Goal: Navigation & Orientation: Find specific page/section

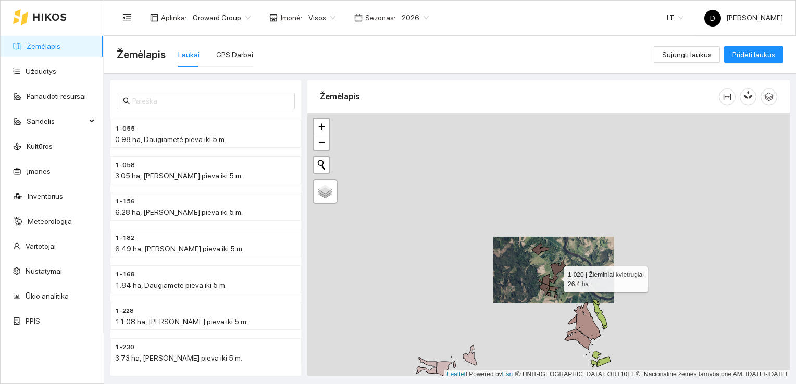
scroll to position [3, 0]
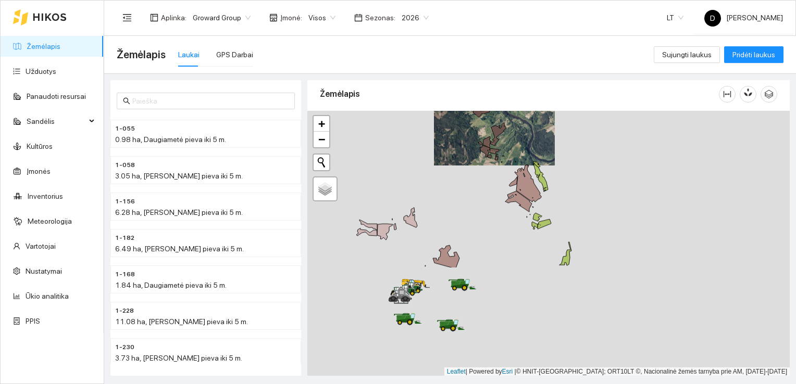
drag, startPoint x: 571, startPoint y: 318, endPoint x: 511, endPoint y: 182, distance: 147.8
click at [511, 182] on icon at bounding box center [513, 181] width 8 height 10
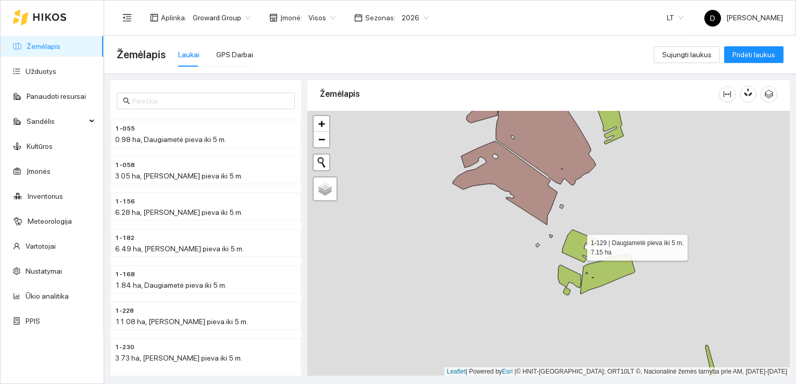
click at [576, 245] on icon at bounding box center [579, 246] width 35 height 33
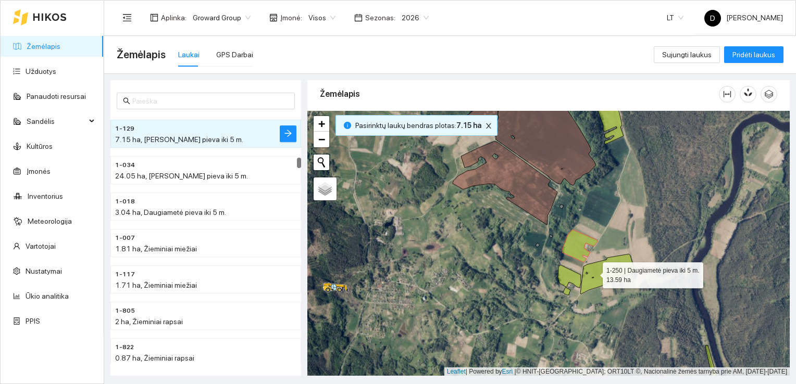
click at [593, 272] on icon at bounding box center [607, 274] width 55 height 40
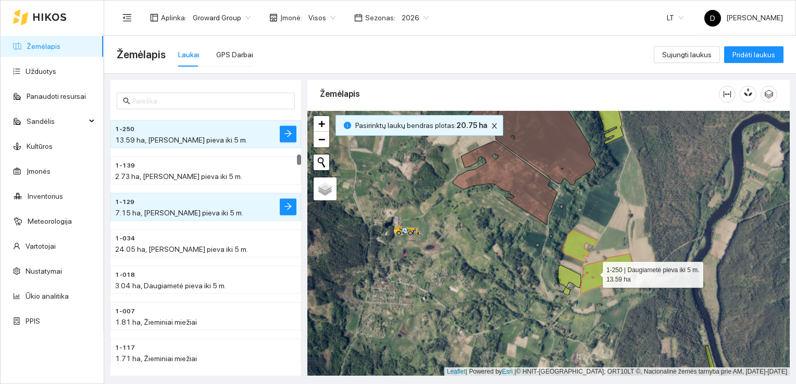
click at [594, 271] on icon at bounding box center [607, 274] width 55 height 40
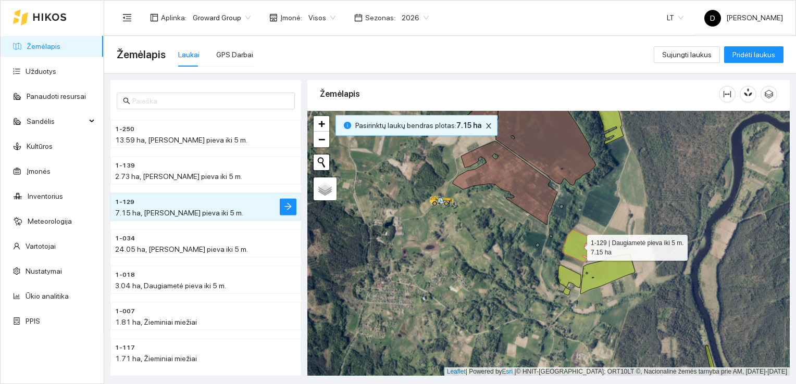
click at [576, 238] on icon at bounding box center [579, 246] width 35 height 33
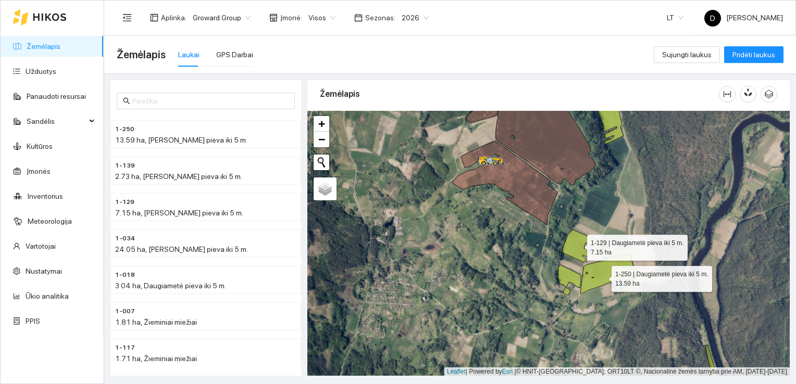
click at [602, 276] on icon at bounding box center [607, 274] width 55 height 40
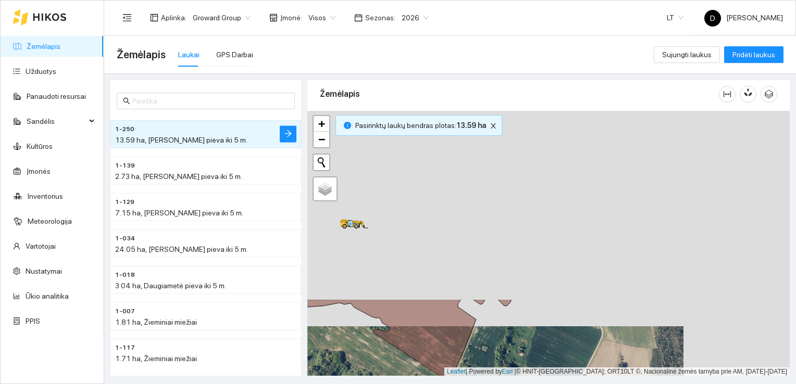
drag, startPoint x: 562, startPoint y: 173, endPoint x: 408, endPoint y: 411, distance: 283.8
click at [408, 384] on html "Žemėlapis Užduotys Panaudoti resursai Sandėlis Kultūros Įmonės Inventorius Mete…" at bounding box center [398, 192] width 796 height 384
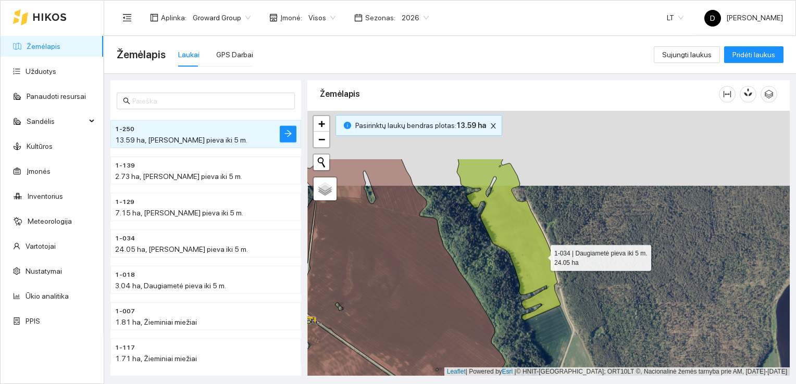
drag, startPoint x: 540, startPoint y: 179, endPoint x: 540, endPoint y: 259, distance: 80.7
click at [540, 259] on icon at bounding box center [509, 240] width 104 height 162
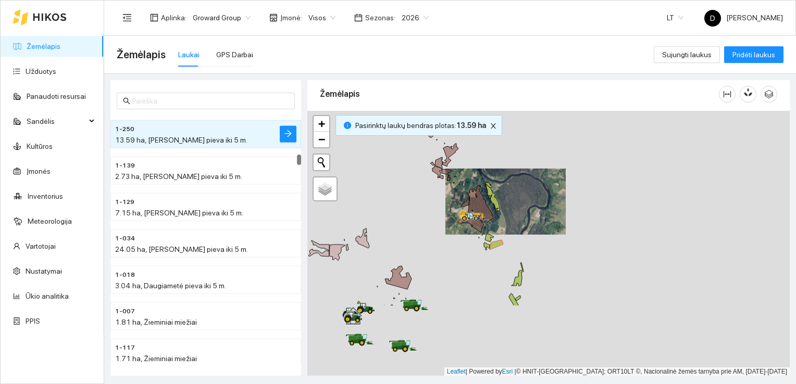
drag, startPoint x: 482, startPoint y: 313, endPoint x: 524, endPoint y: 175, distance: 144.4
click at [524, 175] on div at bounding box center [548, 244] width 482 height 266
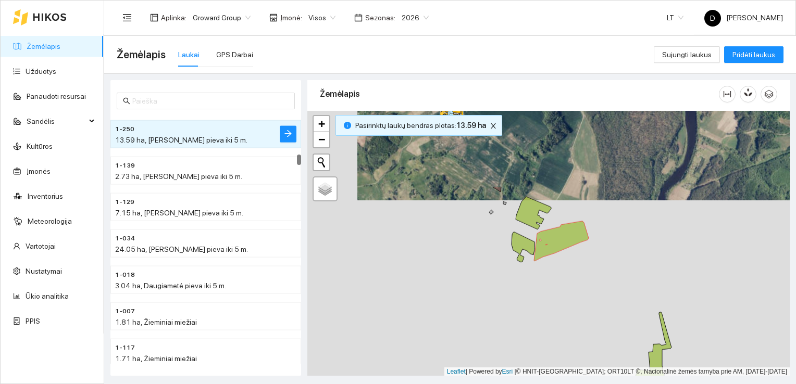
drag, startPoint x: 508, startPoint y: 194, endPoint x: 591, endPoint y: 332, distance: 160.9
click at [591, 332] on div at bounding box center [548, 244] width 482 height 266
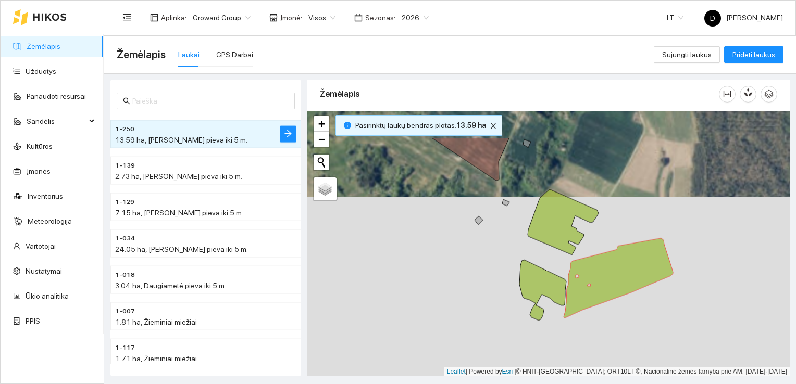
drag, startPoint x: 590, startPoint y: 303, endPoint x: 634, endPoint y: 357, distance: 69.5
click at [634, 357] on div at bounding box center [548, 244] width 482 height 266
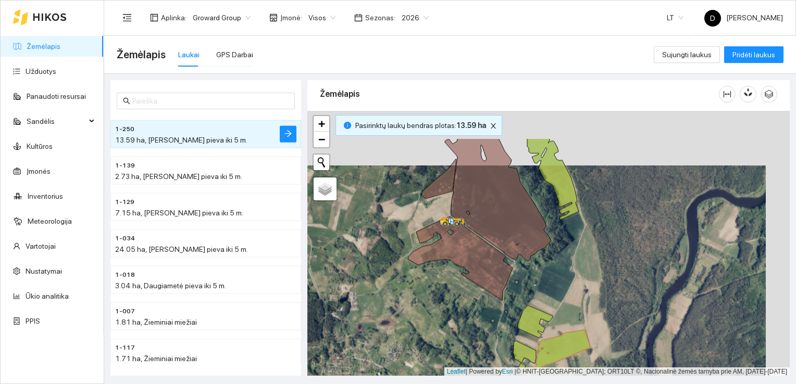
drag, startPoint x: 471, startPoint y: 276, endPoint x: 447, endPoint y: 331, distance: 59.7
click at [447, 331] on div at bounding box center [548, 244] width 482 height 266
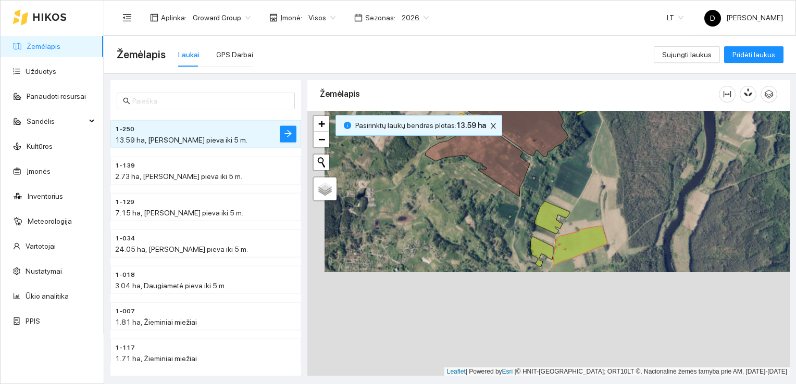
drag, startPoint x: 426, startPoint y: 294, endPoint x: 444, endPoint y: 193, distance: 103.0
click at [444, 193] on div at bounding box center [548, 244] width 482 height 266
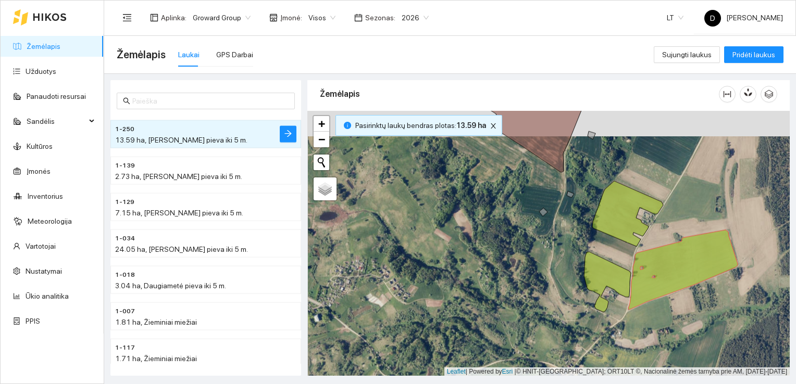
drag, startPoint x: 508, startPoint y: 250, endPoint x: 508, endPoint y: 275, distance: 25.5
click at [508, 275] on div at bounding box center [548, 244] width 482 height 266
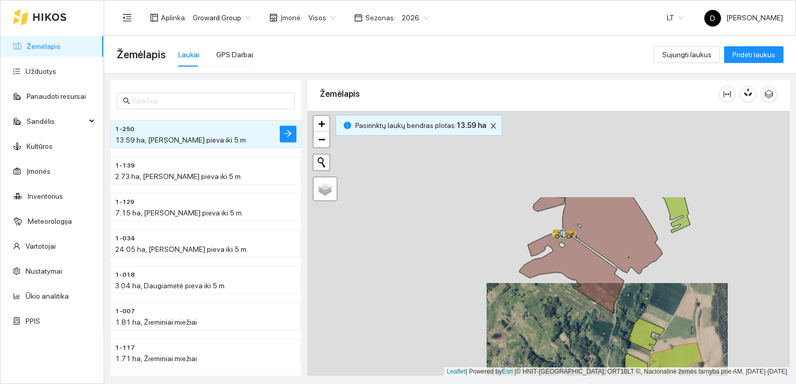
drag, startPoint x: 455, startPoint y: 253, endPoint x: 566, endPoint y: 361, distance: 155.4
click at [566, 362] on div at bounding box center [548, 244] width 482 height 266
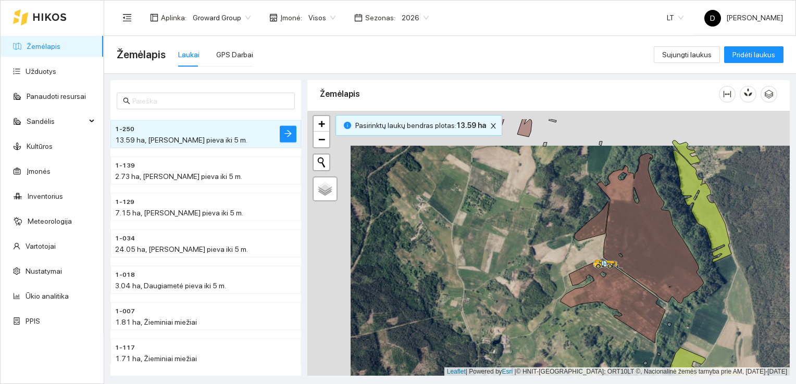
drag, startPoint x: 566, startPoint y: 318, endPoint x: 608, endPoint y: 352, distance: 54.7
click at [609, 352] on div at bounding box center [548, 244] width 482 height 266
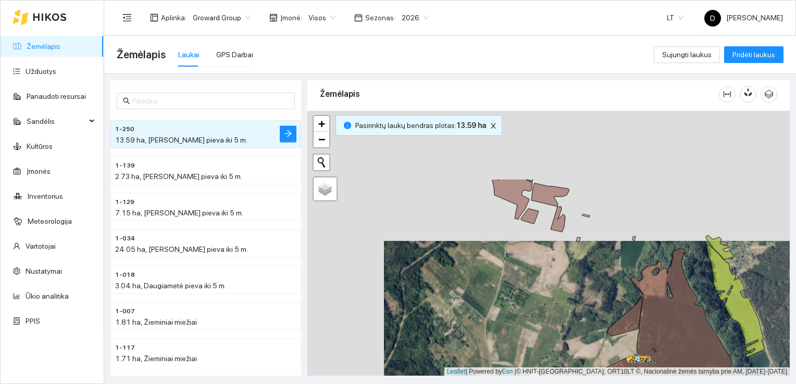
drag, startPoint x: 478, startPoint y: 231, endPoint x: 512, endPoint y: 326, distance: 101.1
click at [512, 326] on div at bounding box center [548, 244] width 482 height 266
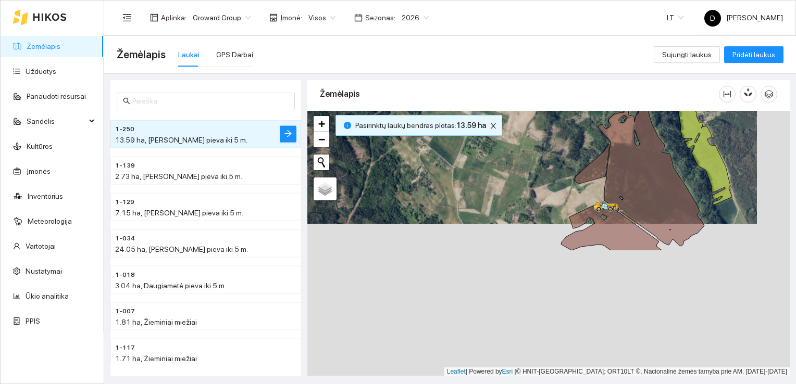
drag, startPoint x: 510, startPoint y: 317, endPoint x: 477, endPoint y: 168, distance: 152.0
click at [477, 168] on div at bounding box center [548, 244] width 482 height 266
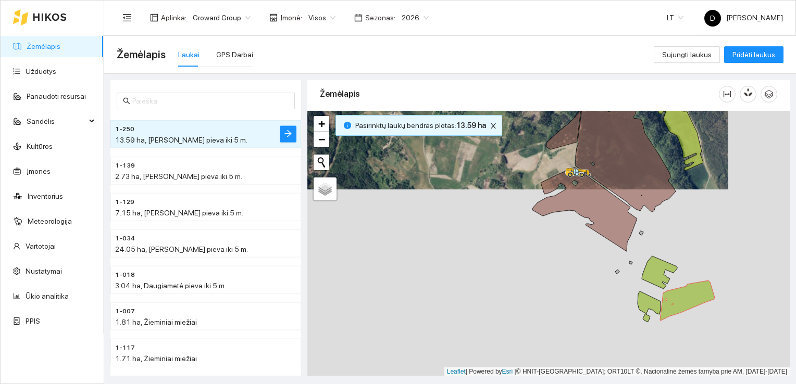
drag, startPoint x: 539, startPoint y: 290, endPoint x: 511, endPoint y: 256, distance: 44.7
click at [511, 256] on div at bounding box center [548, 244] width 482 height 266
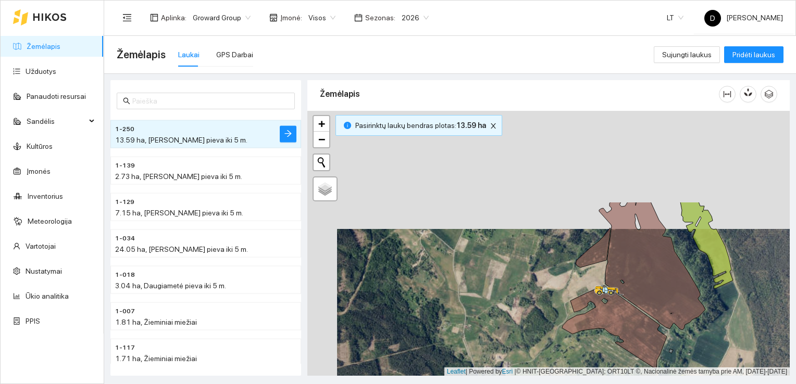
drag, startPoint x: 485, startPoint y: 191, endPoint x: 518, endPoint y: 336, distance: 149.4
click at [518, 336] on div at bounding box center [548, 244] width 482 height 266
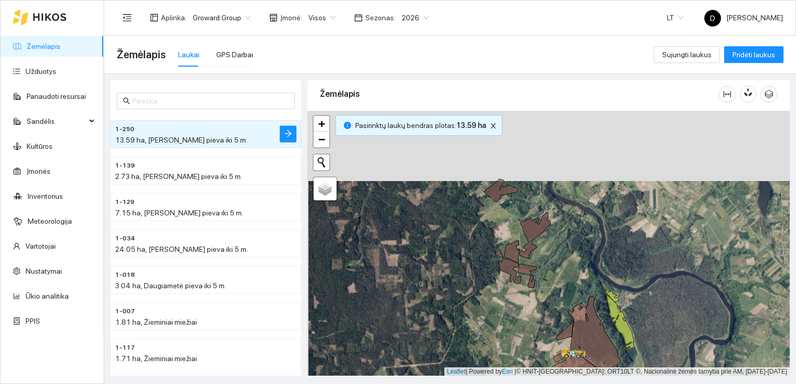
drag, startPoint x: 515, startPoint y: 248, endPoint x: 516, endPoint y: 322, distance: 73.4
click at [516, 322] on div at bounding box center [548, 244] width 482 height 266
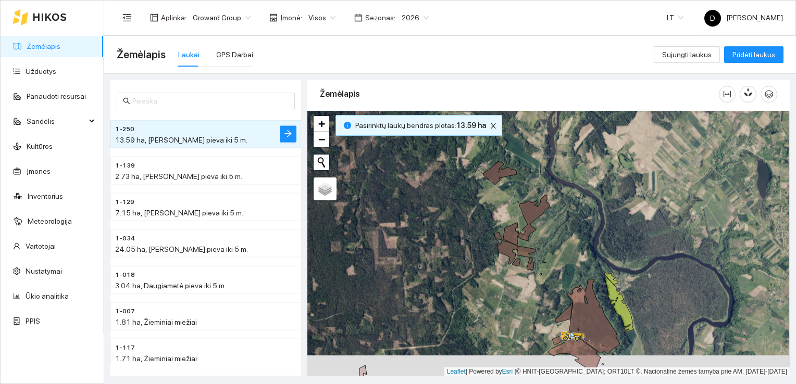
drag, startPoint x: 510, startPoint y: 297, endPoint x: 510, endPoint y: 276, distance: 20.8
click at [510, 276] on div at bounding box center [548, 244] width 482 height 266
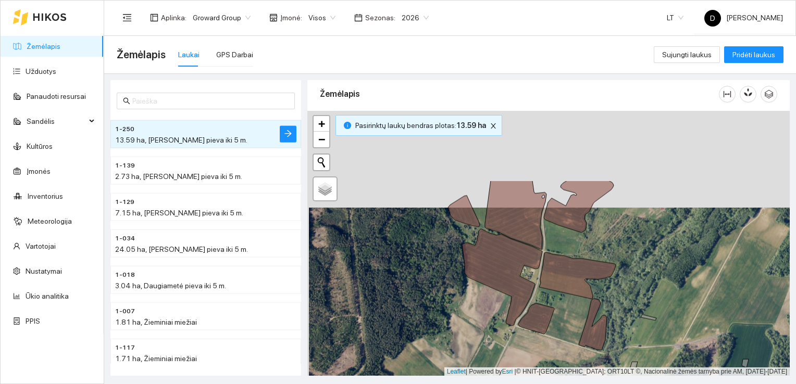
drag, startPoint x: 512, startPoint y: 226, endPoint x: 520, endPoint y: 301, distance: 75.3
click at [513, 321] on icon at bounding box center [502, 277] width 80 height 97
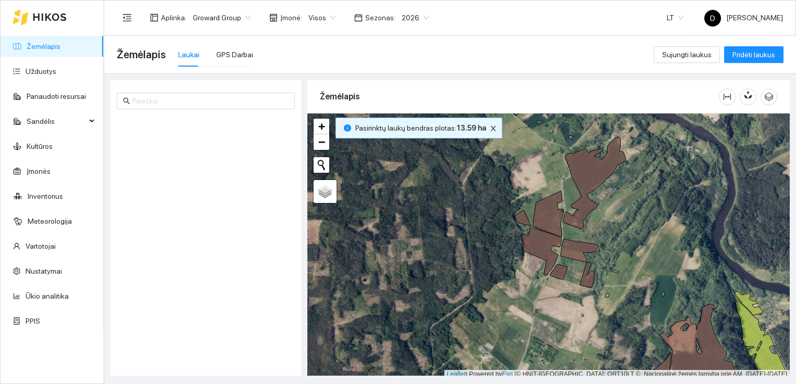
scroll to position [3, 0]
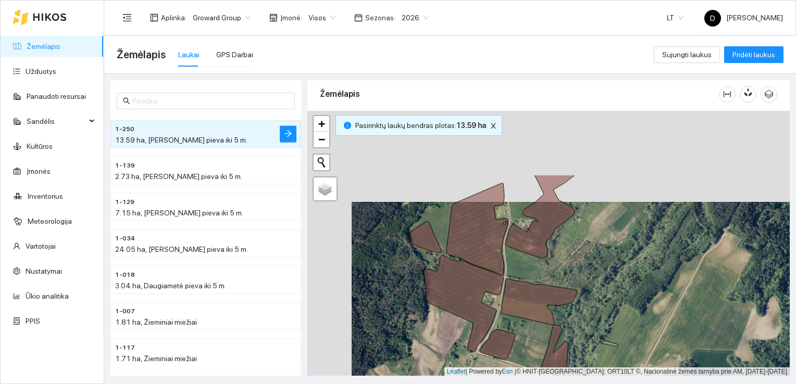
drag, startPoint x: 479, startPoint y: 178, endPoint x: 523, endPoint y: 269, distance: 101.3
click at [523, 269] on div at bounding box center [548, 244] width 482 height 266
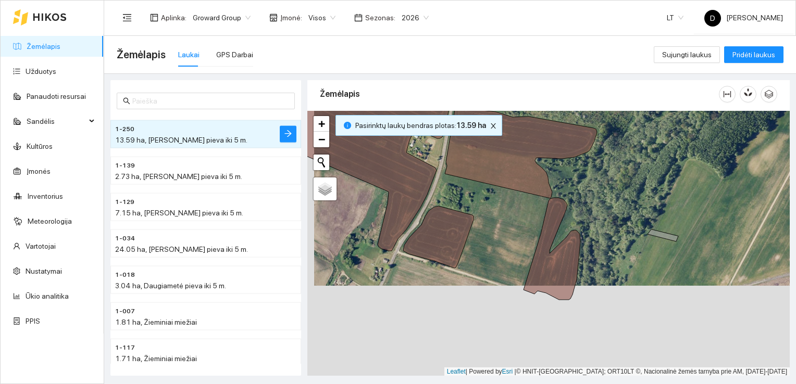
drag, startPoint x: 529, startPoint y: 337, endPoint x: 536, endPoint y: 247, distance: 90.8
click at [536, 247] on div at bounding box center [548, 244] width 482 height 266
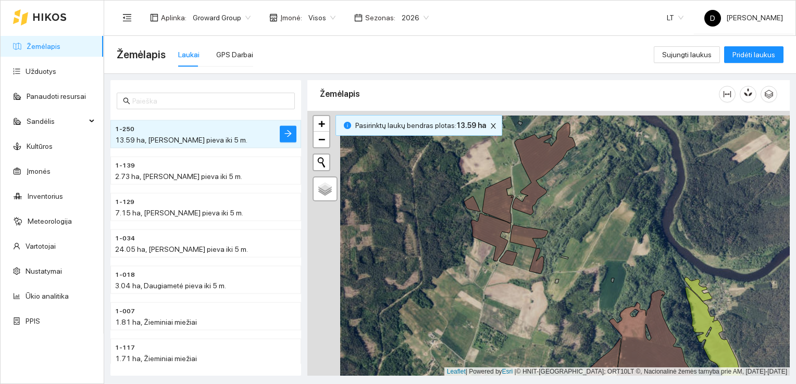
drag, startPoint x: 540, startPoint y: 272, endPoint x: 573, endPoint y: 276, distance: 33.1
click at [573, 276] on div at bounding box center [548, 244] width 482 height 266
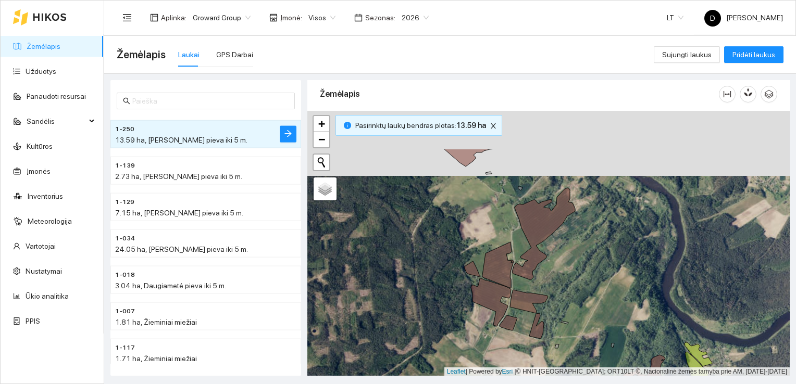
drag, startPoint x: 575, startPoint y: 209, endPoint x: 574, endPoint y: 272, distance: 63.0
click at [574, 273] on div at bounding box center [548, 244] width 482 height 266
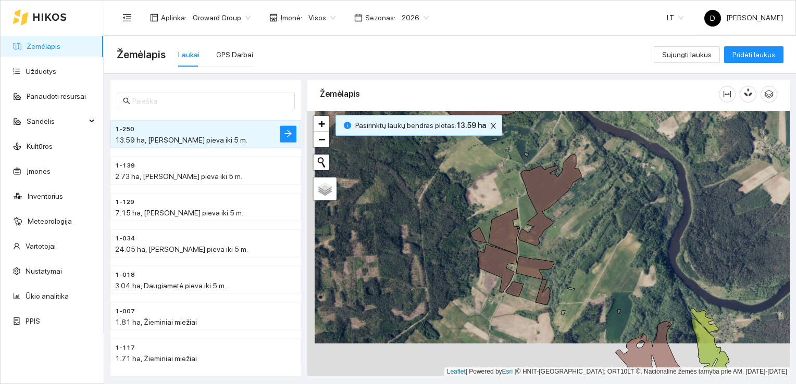
drag, startPoint x: 575, startPoint y: 276, endPoint x: 583, endPoint y: 243, distance: 33.6
click at [583, 243] on div at bounding box center [548, 244] width 482 height 266
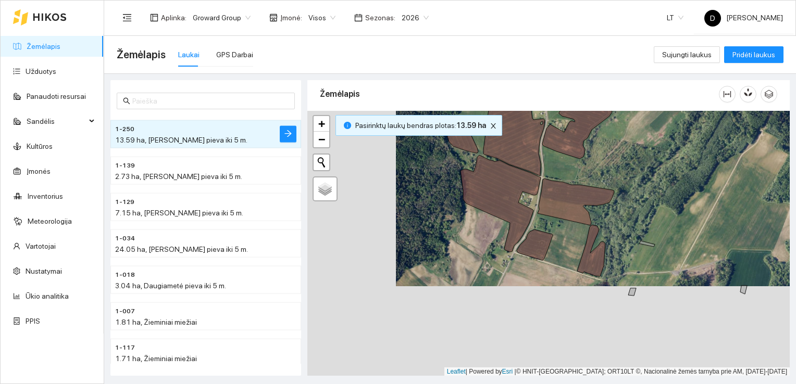
drag, startPoint x: 568, startPoint y: 308, endPoint x: 657, endPoint y: 218, distance: 127.0
click at [657, 218] on div at bounding box center [548, 244] width 482 height 266
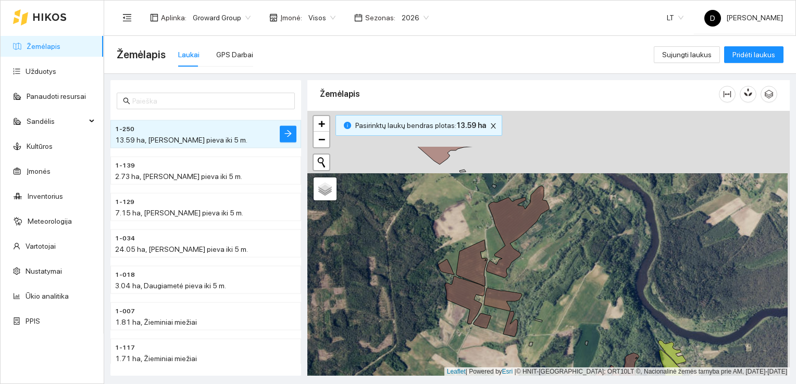
drag, startPoint x: 503, startPoint y: 213, endPoint x: 501, endPoint y: 276, distance: 62.5
click at [501, 276] on icon at bounding box center [517, 232] width 63 height 92
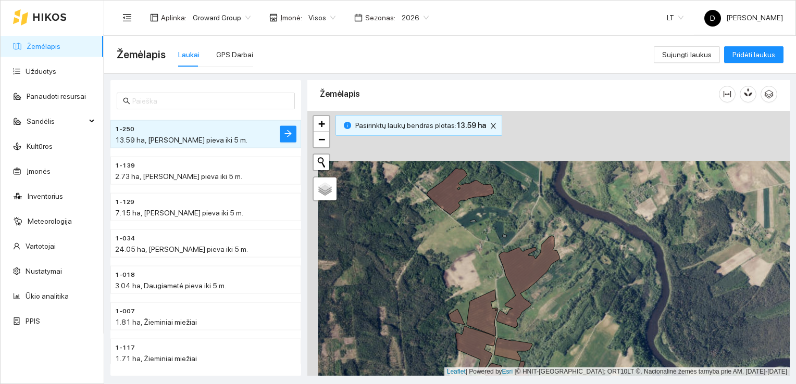
drag, startPoint x: 460, startPoint y: 184, endPoint x: 472, endPoint y: 241, distance: 58.0
click at [472, 241] on div at bounding box center [548, 244] width 482 height 266
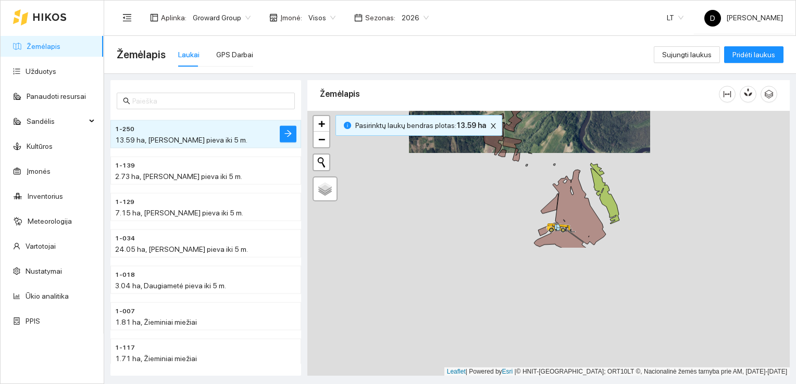
drag, startPoint x: 495, startPoint y: 286, endPoint x: 521, endPoint y: 91, distance: 197.0
click at [521, 91] on div "Žemėlapis" at bounding box center [548, 226] width 482 height 296
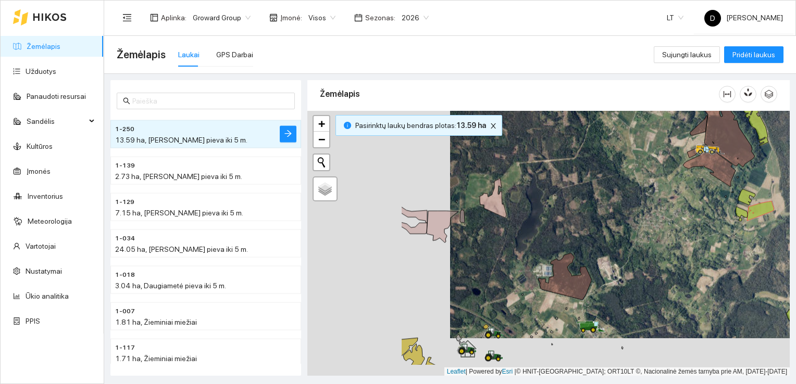
drag, startPoint x: 431, startPoint y: 312, endPoint x: 574, endPoint y: 274, distance: 147.6
click at [574, 274] on div at bounding box center [548, 244] width 482 height 266
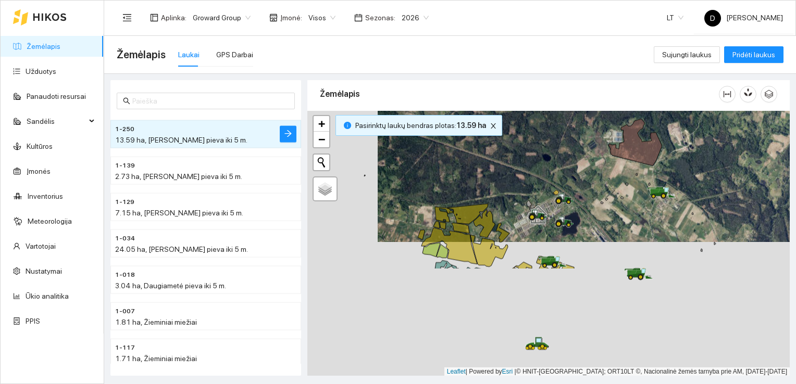
drag, startPoint x: 423, startPoint y: 267, endPoint x: 473, endPoint y: 196, distance: 86.8
click at [473, 196] on div at bounding box center [548, 244] width 482 height 266
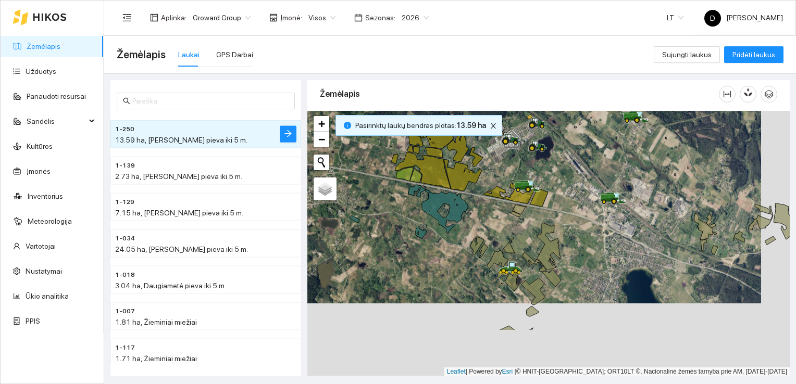
drag, startPoint x: 535, startPoint y: 331, endPoint x: 506, endPoint y: 257, distance: 80.0
click at [506, 257] on icon at bounding box center [498, 263] width 22 height 27
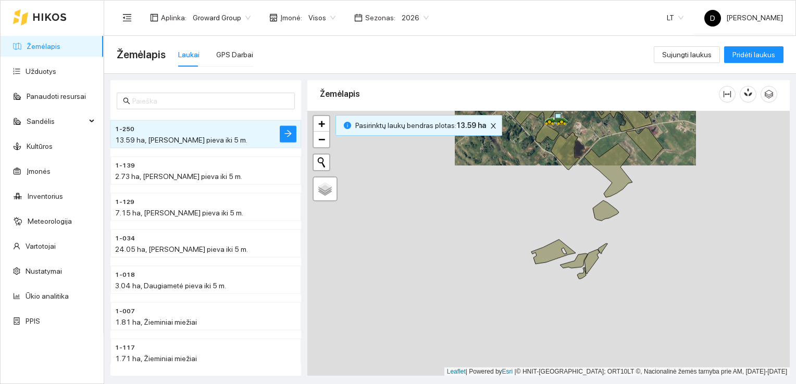
drag, startPoint x: 602, startPoint y: 316, endPoint x: 577, endPoint y: 205, distance: 113.2
click at [577, 205] on div at bounding box center [548, 244] width 482 height 266
